Goal: Information Seeking & Learning: Find specific fact

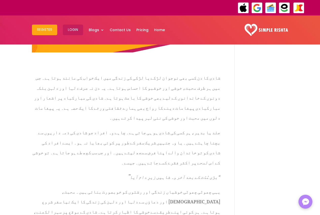
scroll to position [143, 0]
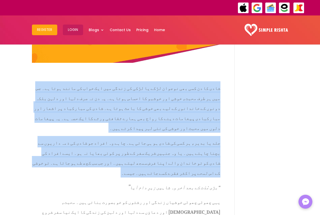
drag, startPoint x: 227, startPoint y: 84, endPoint x: 93, endPoint y: 156, distance: 152.4
copy div "lore ip do sit ame consec adip el sedd ei tempo inc utl etdo ma aliqu enim ad۔ …"
click at [124, 153] on span "جلد یا بدیر، ہر کسی کی شادی ہو ہی جاتی ہے۔ چاہے وہ افراد جو شادی کی ذمہ داریوں …" at bounding box center [126, 157] width 188 height 42
copy div "lore ip do sit ame consec adip el sedd ei tempo inc utl etdo ma aliqu enim ad۔ …"
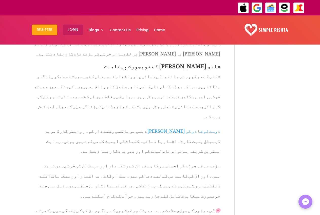
scroll to position [650, 0]
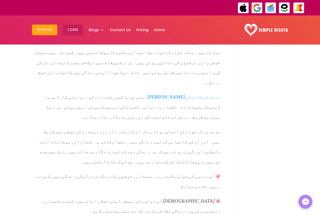
drag, startPoint x: 217, startPoint y: 148, endPoint x: 70, endPoint y: 159, distance: 147.7
copy span "ایک نئے سفر کی شروعات پر آپ کو دل سے مبارکباد۔ دعا ہے کہ آپ کا ہر قدم خوشیوں کی…"
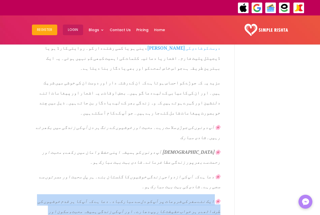
scroll to position [701, 0]
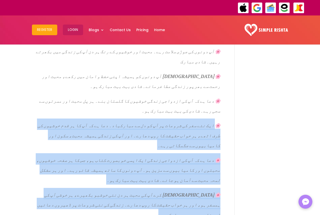
scroll to position [777, 0]
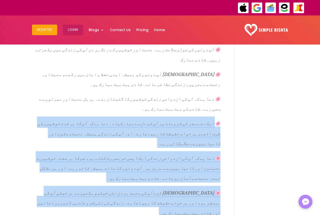
click at [159, 206] on span at bounding box center [159, 211] width 1 height 11
copy div "ایک نئے سفر کی شروعات پر آپ کو دل سے مبارکباد۔ دعا ہے کہ آپ کا ہر قدم خوشیوں کی…"
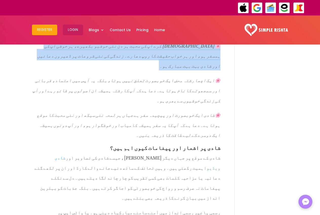
scroll to position [929, 0]
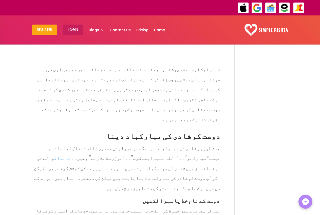
scroll to position [127, 0]
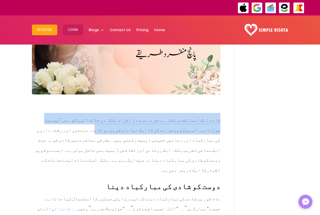
drag, startPoint x: 178, startPoint y: 116, endPoint x: 222, endPoint y: 106, distance: 44.2
copy span "شادی ایک ایسا مقدس رشتہ ہے جو نہ صرف دو افراد بلکہ دو خاندانوں کو بھی آپس میں ج…"
drag, startPoint x: 222, startPoint y: 102, endPoint x: 174, endPoint y: 117, distance: 50.8
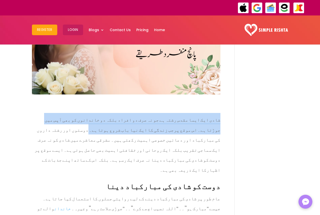
copy span "شادی ایک ایسا مقدس رشتہ ہے جو نہ صرف دو افراد بلکہ دو خاندانوں کو بھی آپس میں ج…"
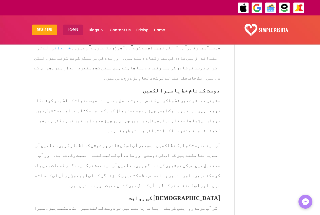
scroll to position [304, 0]
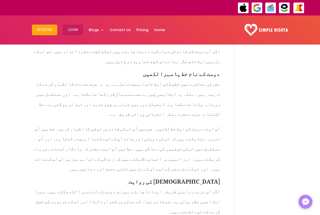
copy span "شادی ایک ایسا مقدس رشتہ ہے جو نہ صرف دو افراد بلکہ دو خاندانوں کو بھی آپس میں ج…"
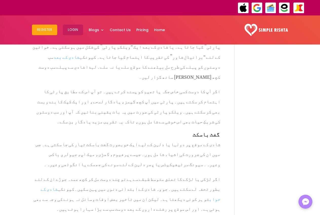
scroll to position [1039, 0]
copy span "شادی ایک ایسا مقدس رشتہ ہے جو نہ صرف دو افراد بلکہ دو خاندانوں کو بھی آپس میں ج…"
